Goal: Task Accomplishment & Management: Use online tool/utility

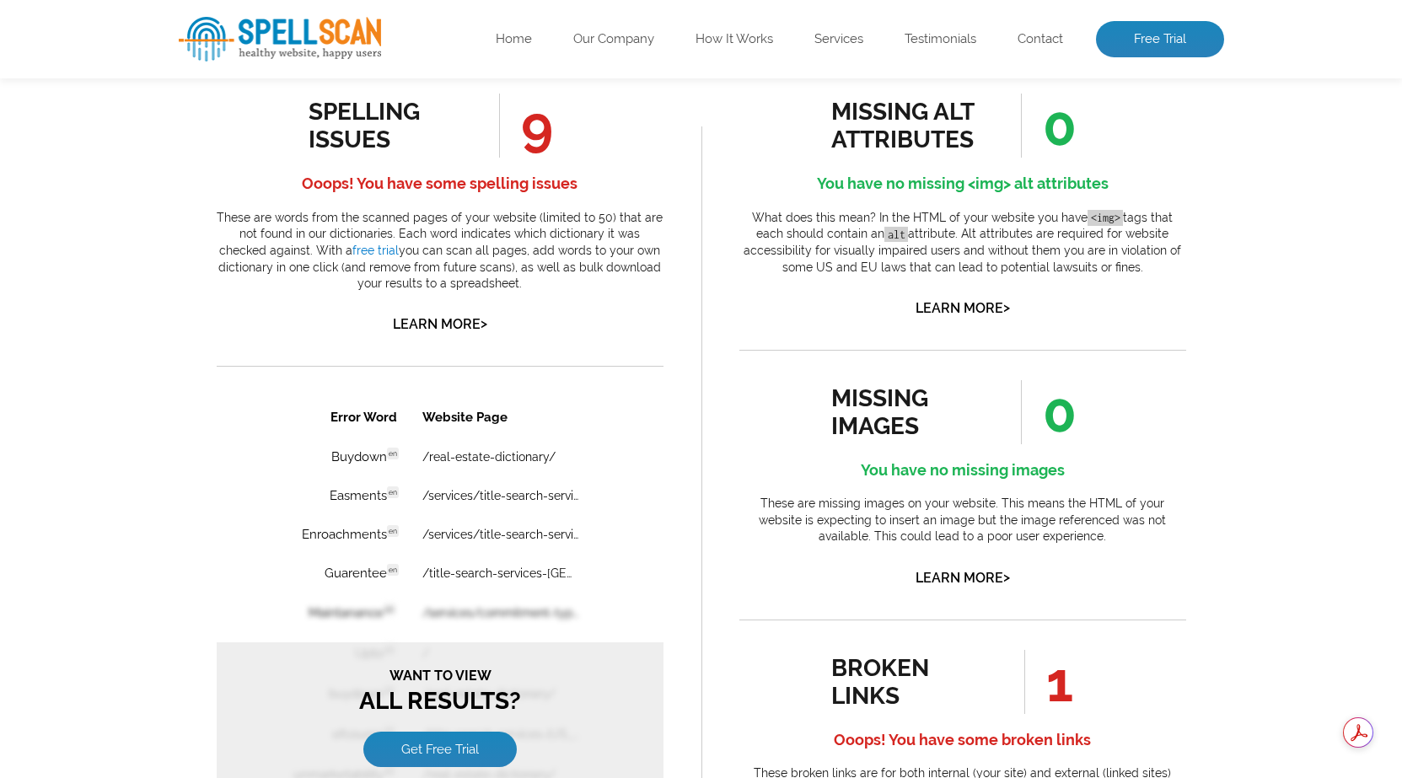
click at [1087, 126] on li "0" at bounding box center [1038, 126] width 110 height 64
click at [1068, 128] on span "0" at bounding box center [1049, 126] width 56 height 64
drag, startPoint x: 530, startPoint y: 128, endPoint x: 557, endPoint y: 140, distance: 28.7
click at [557, 140] on li "9" at bounding box center [515, 126] width 110 height 64
click at [583, 143] on div "spelling issues 9 Ooops! You have some spelling issues These are words from the…" at bounding box center [440, 215] width 447 height 243
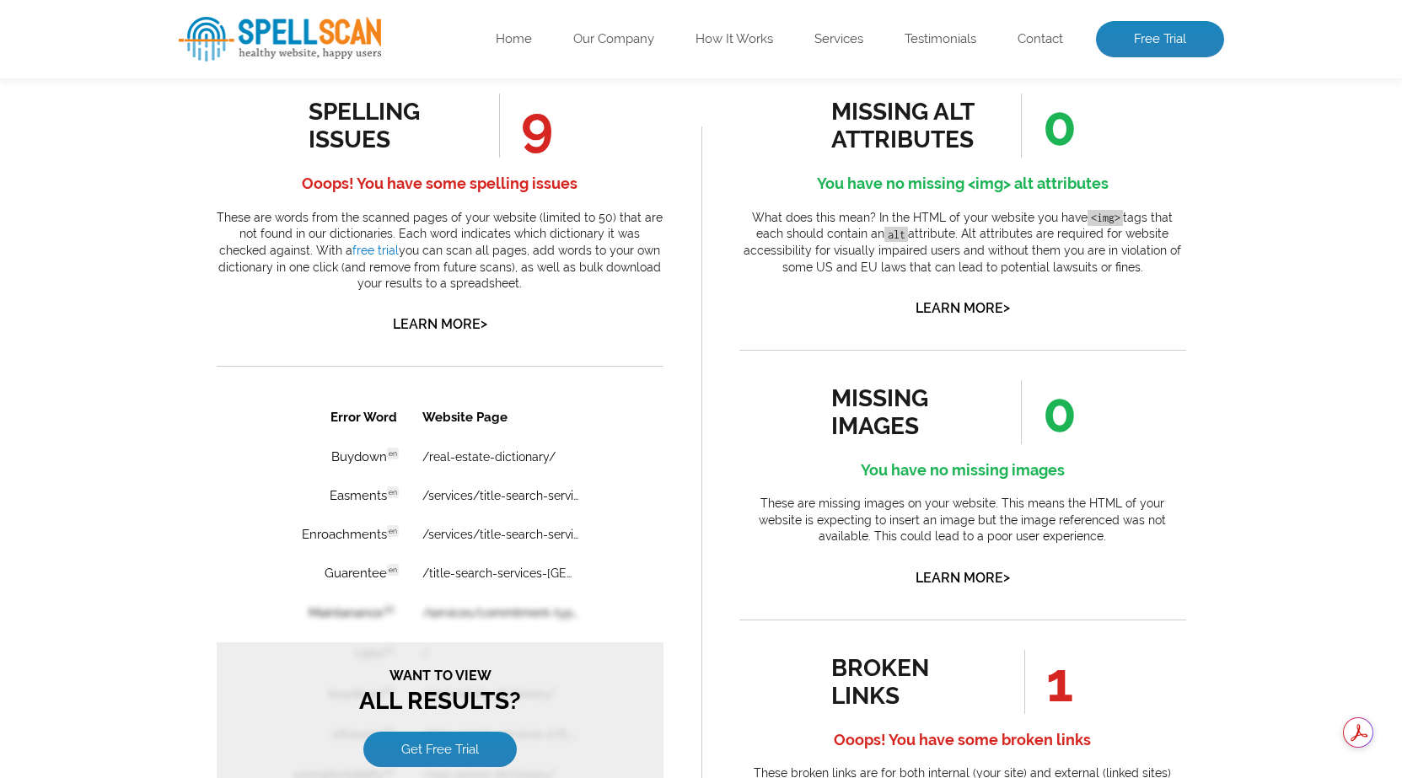
click at [1044, 413] on span "0" at bounding box center [1049, 412] width 56 height 64
drag, startPoint x: 1044, startPoint y: 657, endPoint x: 1070, endPoint y: 669, distance: 28.7
click at [1070, 669] on span "1" at bounding box center [1049, 682] width 49 height 64
click at [709, 354] on div "missing alt attributes 0 You have no missing <img> alt attributes What does thi…" at bounding box center [963, 761] width 523 height 1413
